Goal: Navigation & Orientation: Find specific page/section

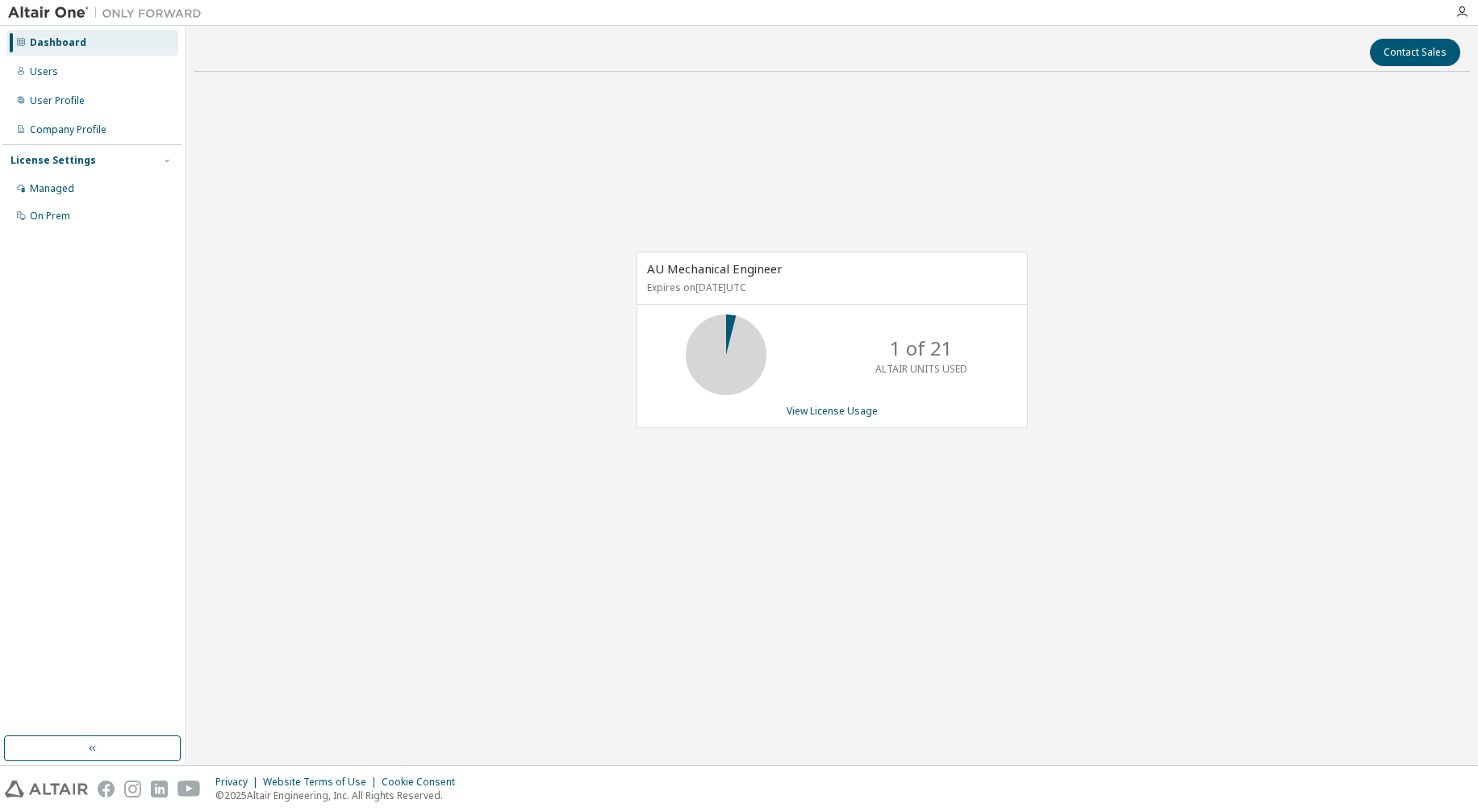
click at [69, 163] on div "License Settings" at bounding box center [53, 160] width 85 height 13
click at [79, 160] on div "License Settings" at bounding box center [53, 160] width 85 height 13
click at [75, 183] on div "Managed" at bounding box center [92, 189] width 172 height 26
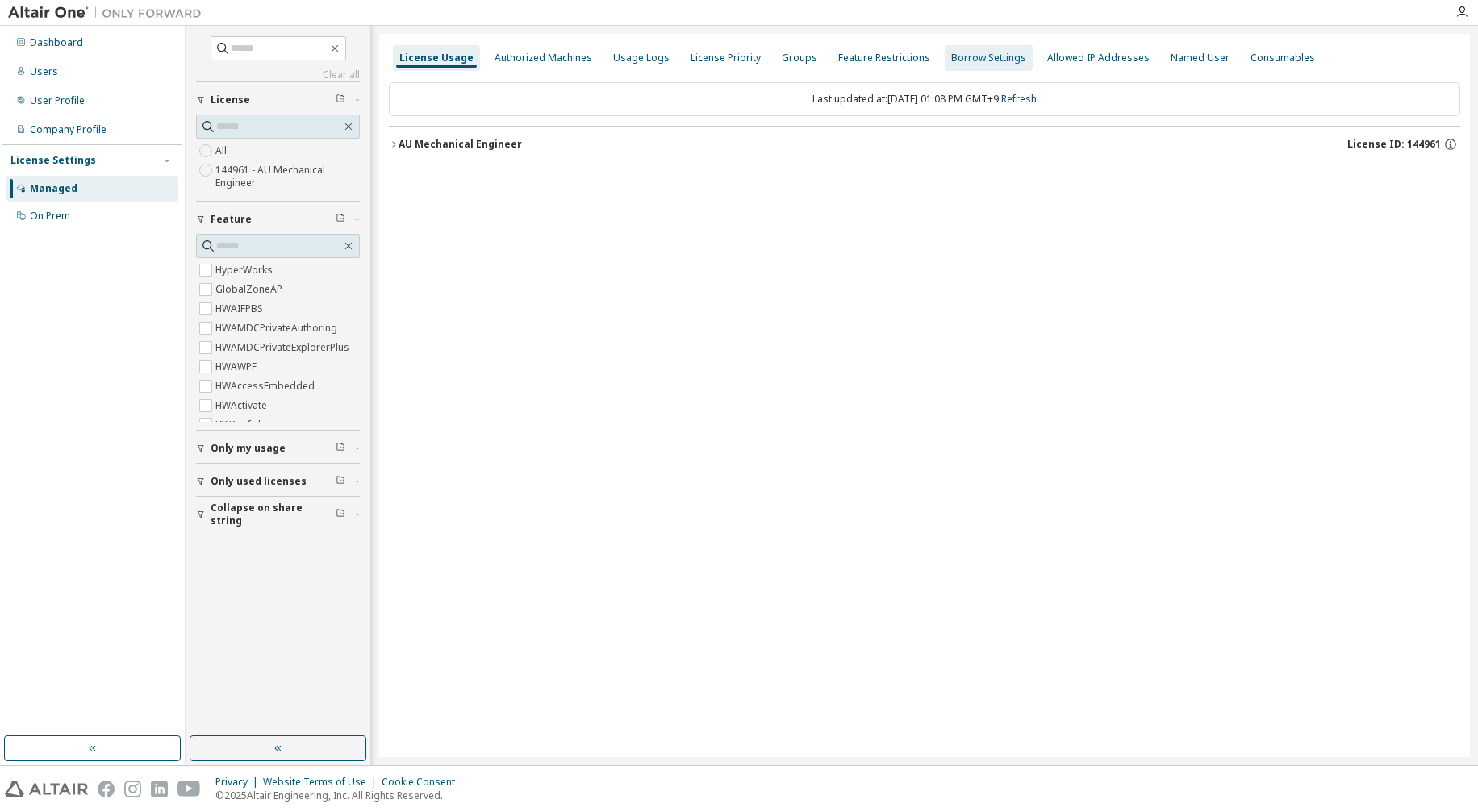
click at [793, 56] on div "Groups" at bounding box center [800, 57] width 36 height 13
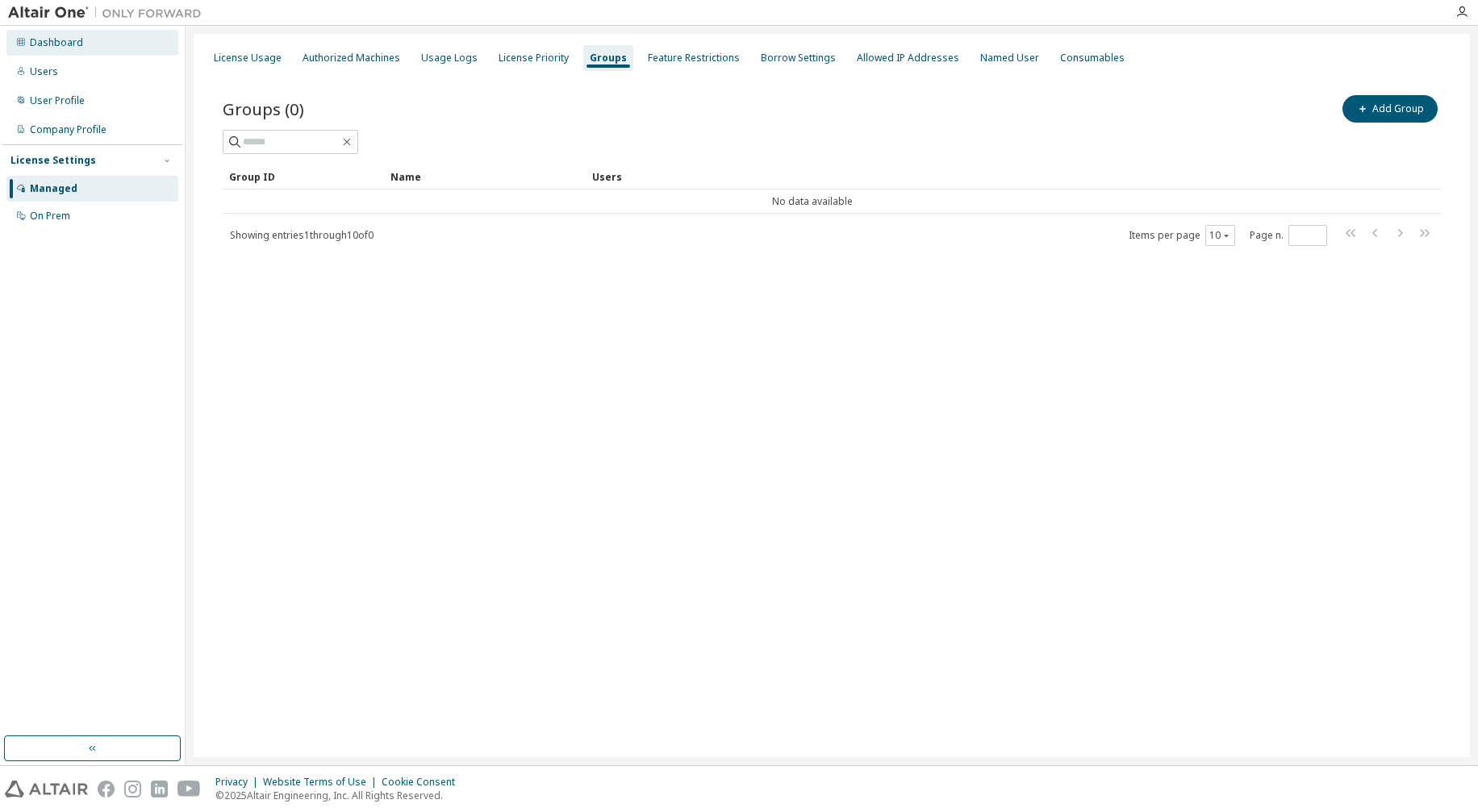
click at [121, 42] on div "Dashboard" at bounding box center [92, 43] width 172 height 26
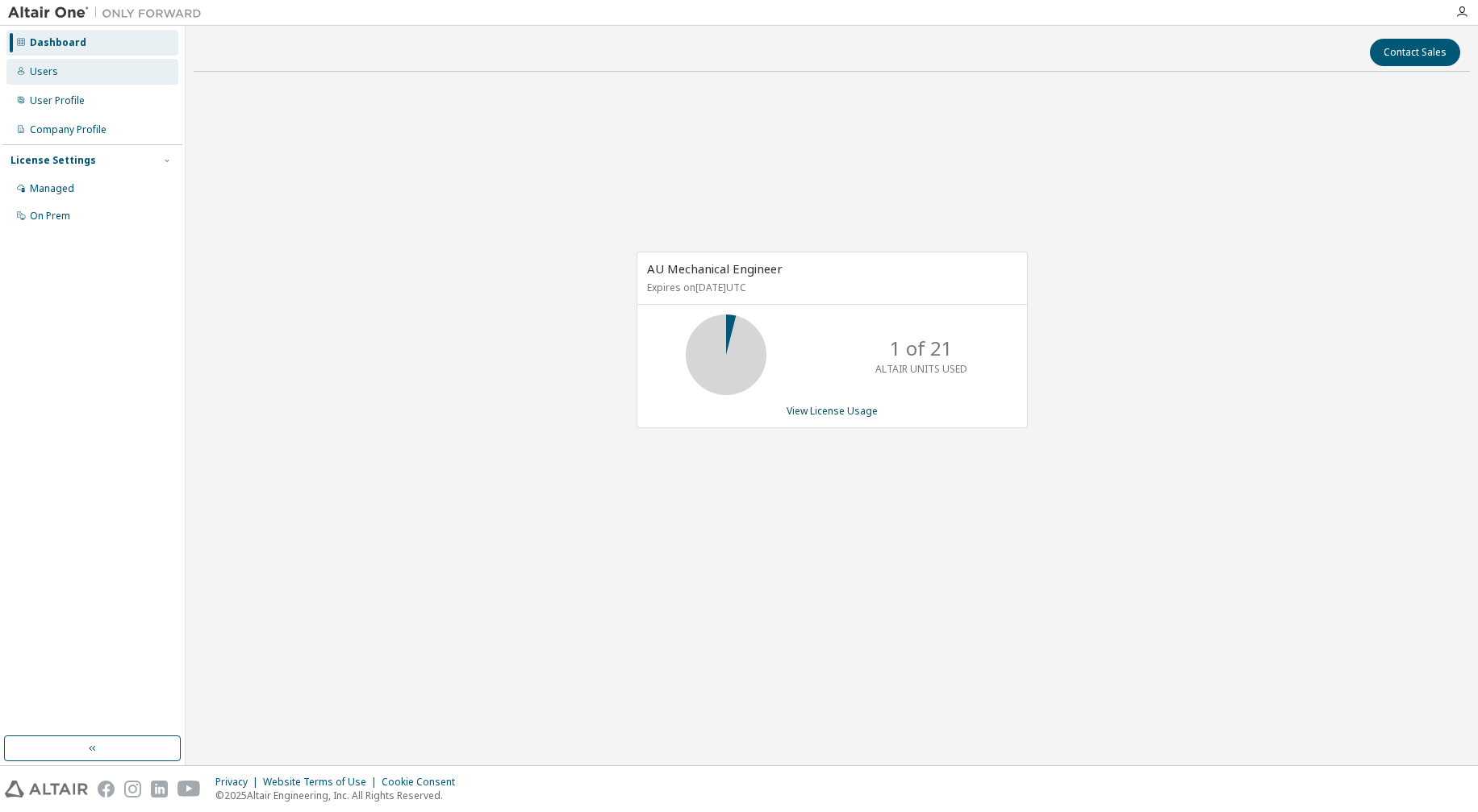
click at [33, 63] on div "Users" at bounding box center [92, 72] width 172 height 26
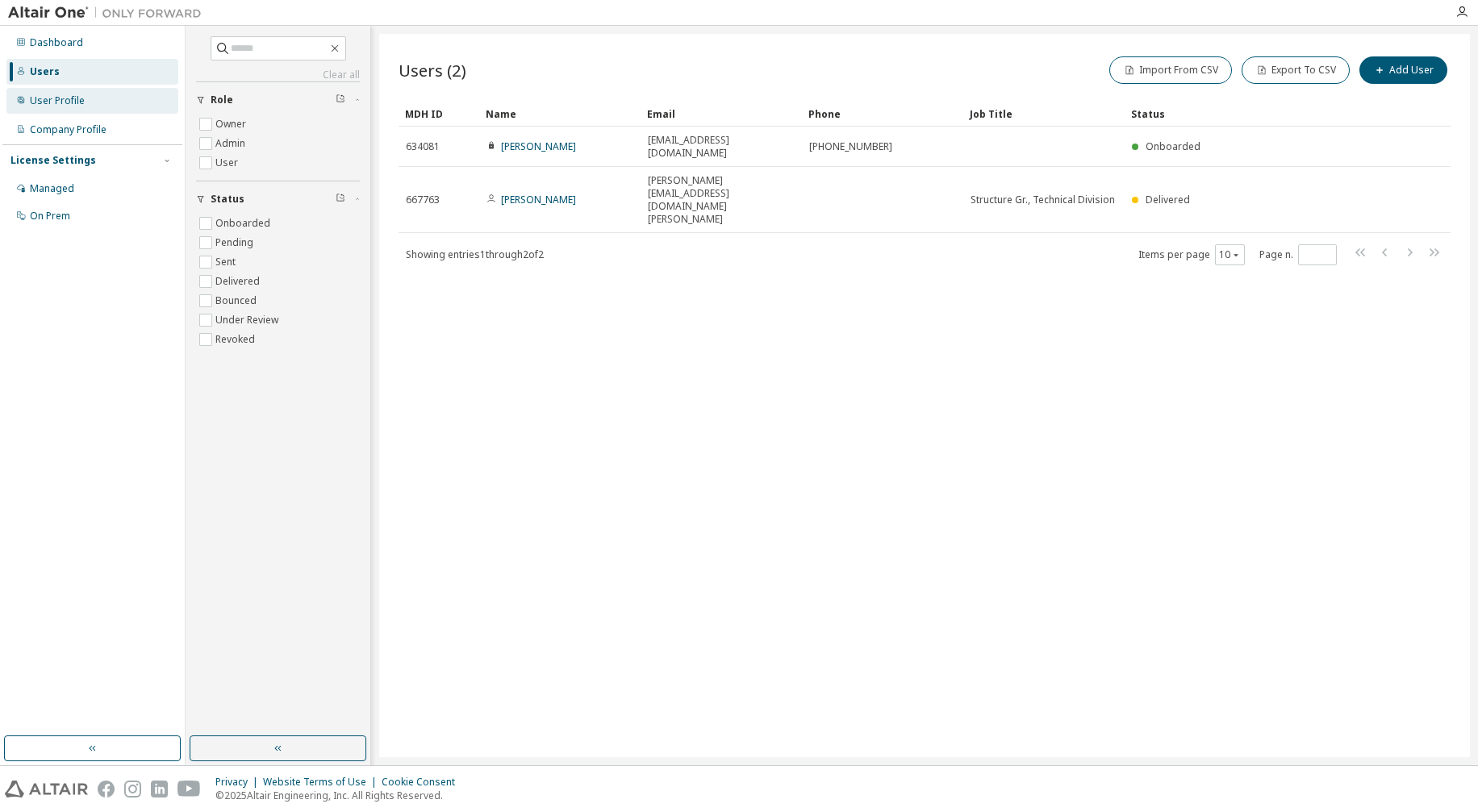
click at [77, 107] on div "User Profile" at bounding box center [57, 100] width 55 height 13
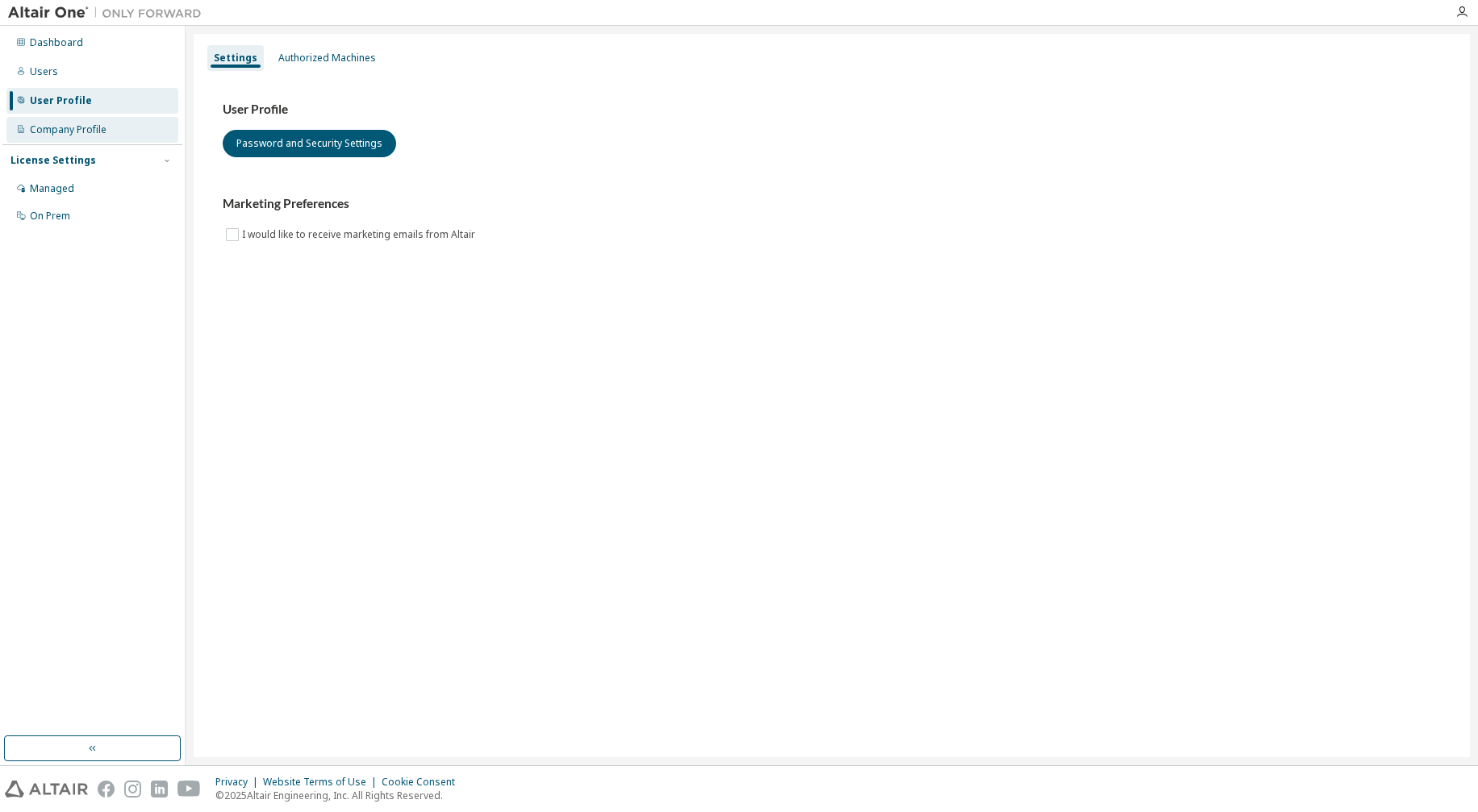
click at [70, 127] on div "Company Profile" at bounding box center [68, 129] width 77 height 13
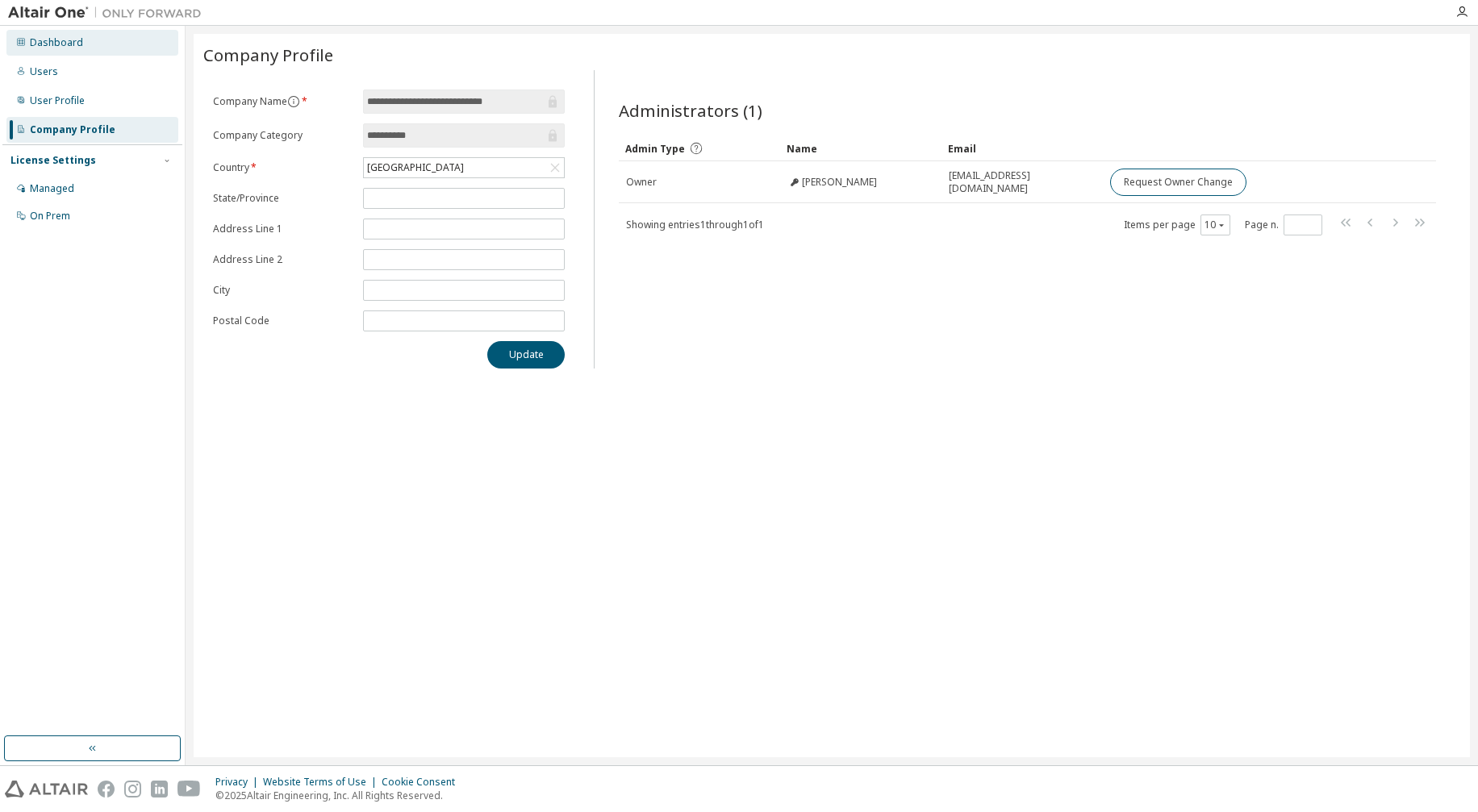
click at [62, 44] on div "Dashboard" at bounding box center [56, 42] width 53 height 13
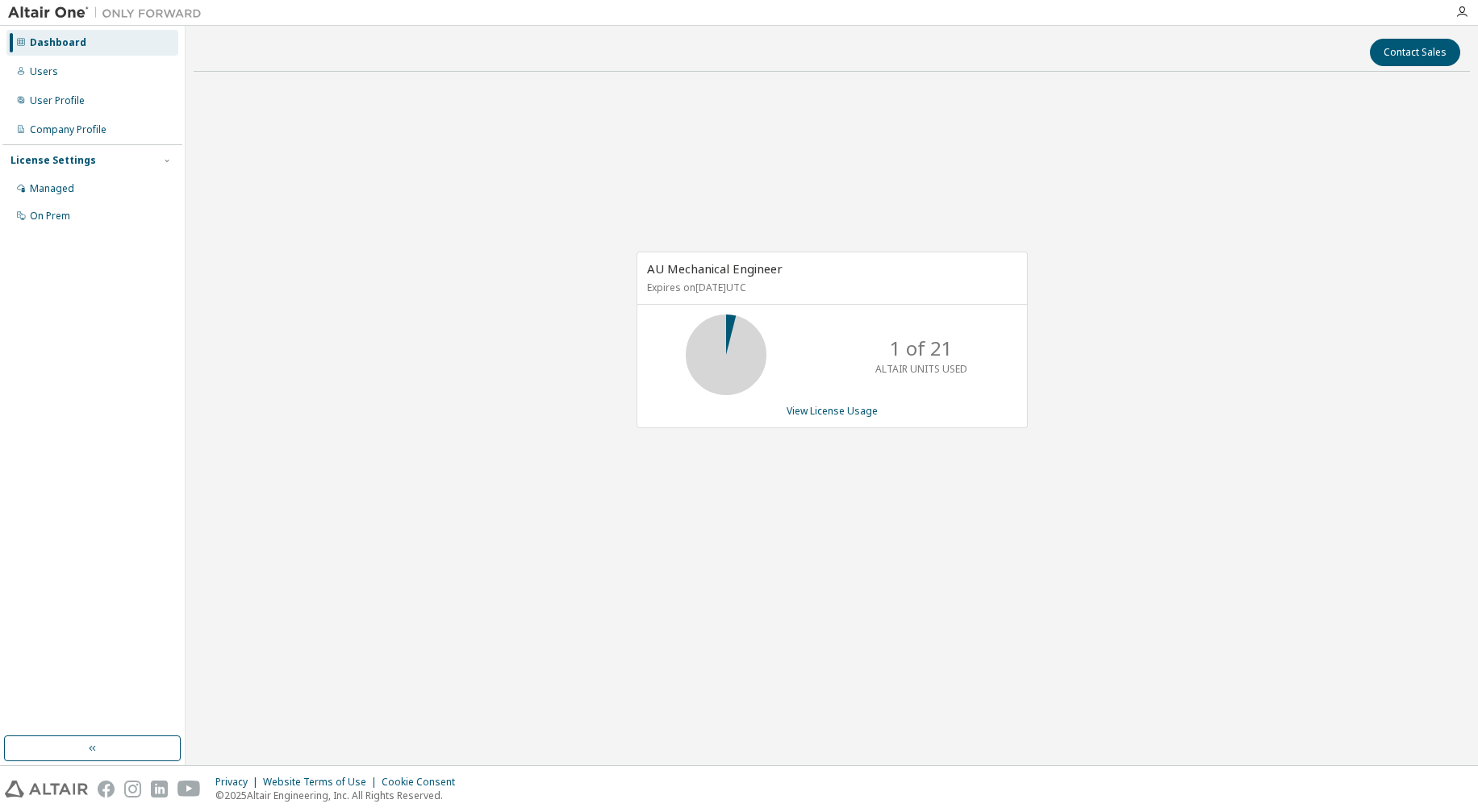
click at [45, 19] on img at bounding box center [109, 13] width 202 height 16
click at [45, 13] on img at bounding box center [109, 13] width 202 height 16
